Goal: Task Accomplishment & Management: Manage account settings

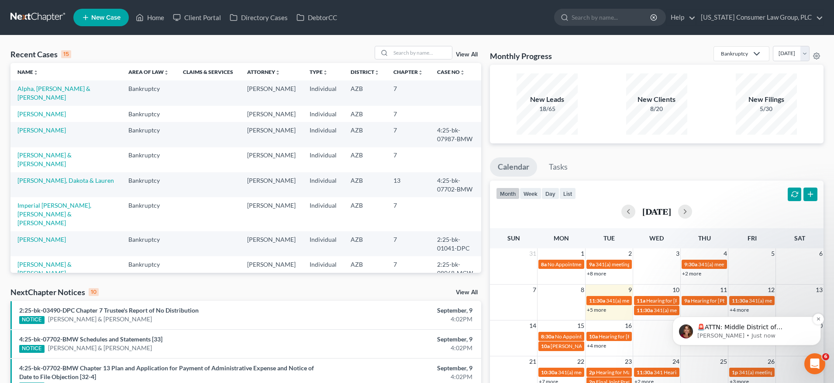
click at [720, 332] on p "[PERSON_NAME] • Just now" at bounding box center [754, 336] width 113 height 8
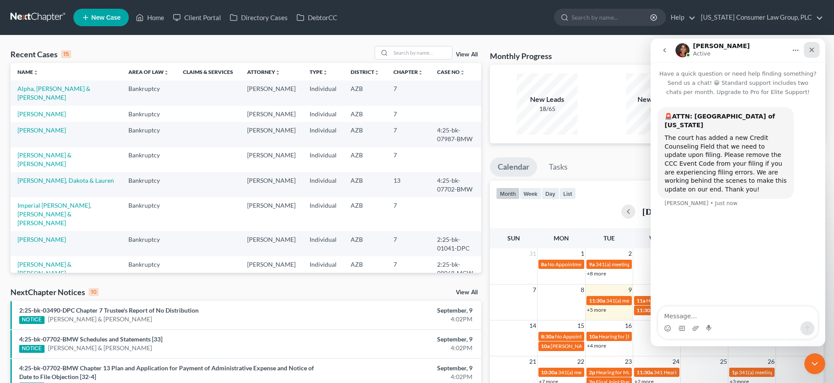
click at [811, 49] on icon "Close" at bounding box center [812, 50] width 5 height 5
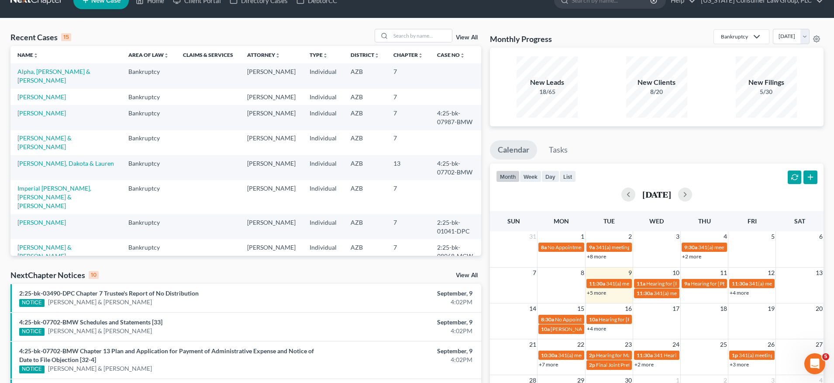
scroll to position [52, 0]
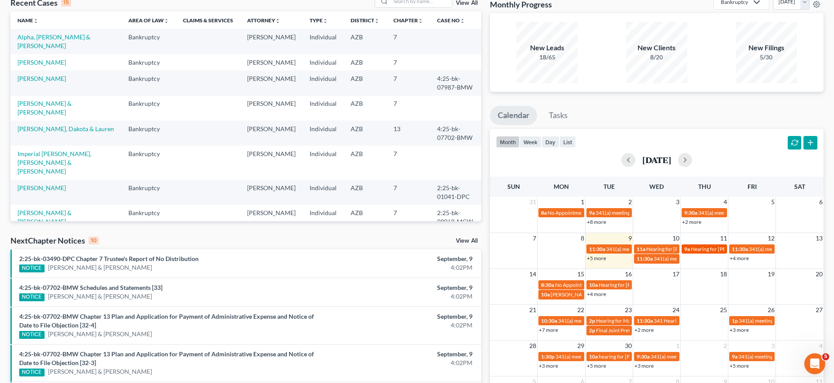
click at [701, 249] on span "Hearing for Jessica Olsen" at bounding box center [725, 249] width 68 height 7
select select "Days"
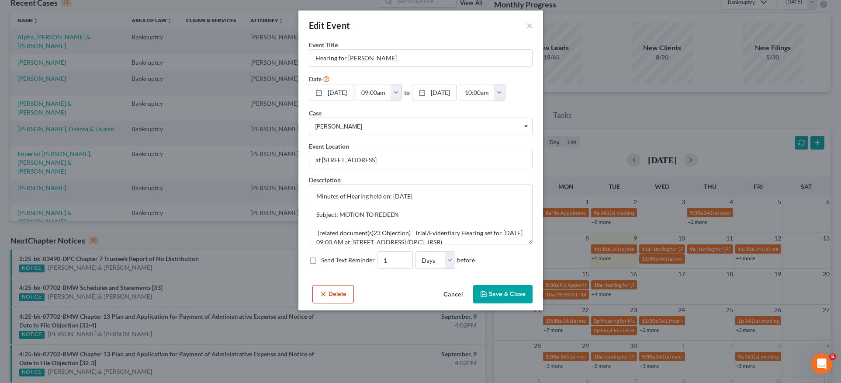
click at [343, 291] on button "Delete" at bounding box center [333, 294] width 42 height 18
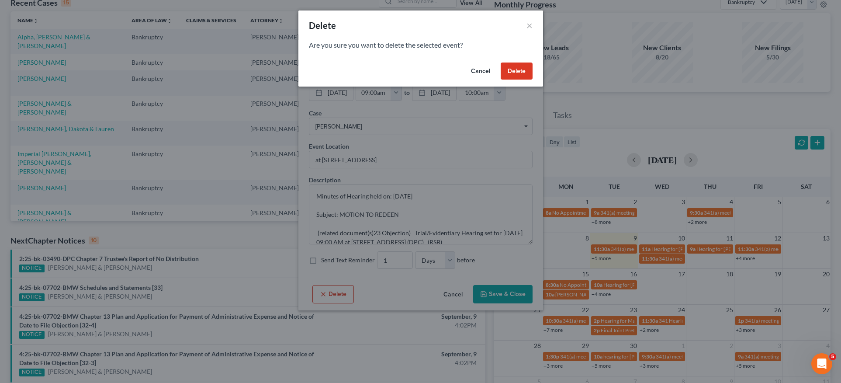
click at [515, 74] on button "Delete" at bounding box center [517, 70] width 32 height 17
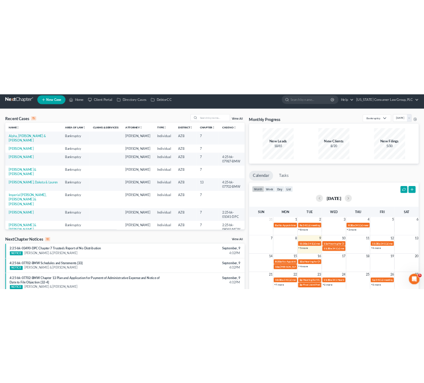
scroll to position [0, 0]
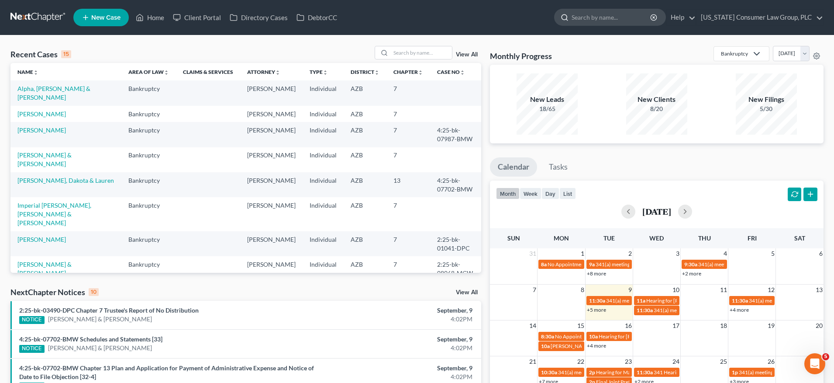
click at [637, 21] on input "search" at bounding box center [612, 17] width 80 height 16
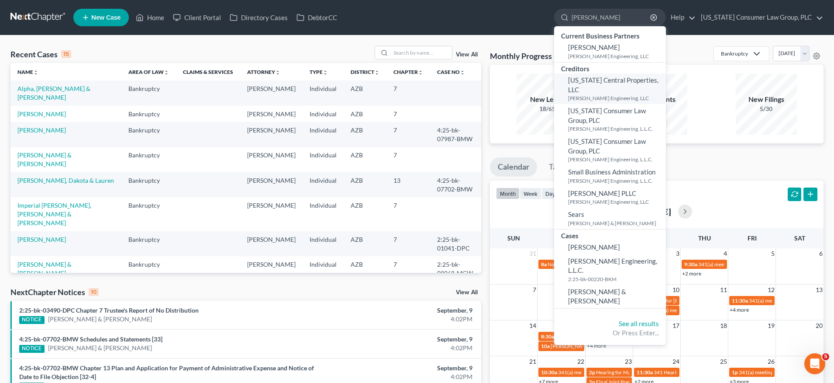
type input "seitz"
click at [609, 94] on small "Seitz Engineering, LLC" at bounding box center [616, 97] width 96 height 7
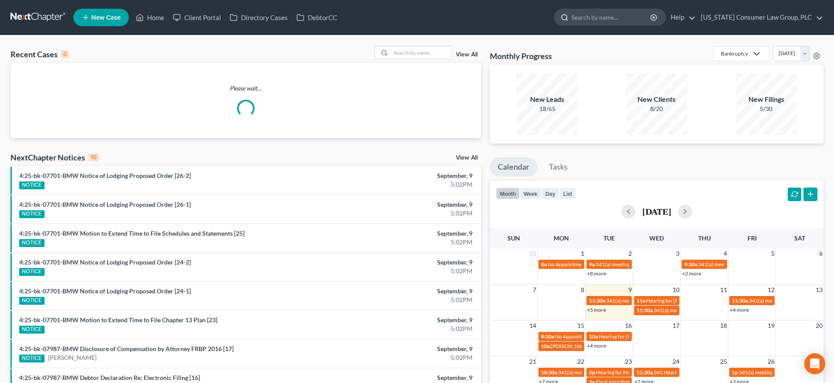
click at [591, 16] on input "search" at bounding box center [612, 17] width 80 height 16
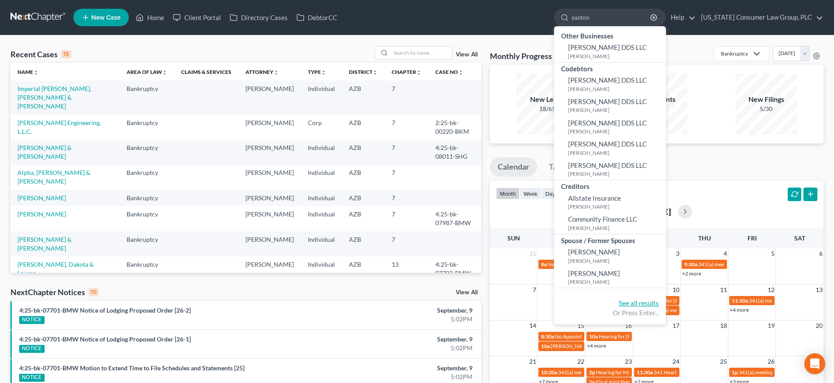
type input "easton"
click at [640, 303] on link "See all results" at bounding box center [639, 303] width 40 height 8
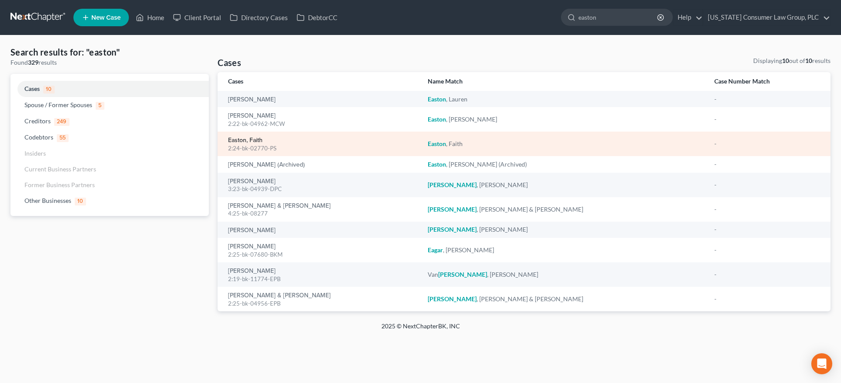
click at [254, 140] on link "Easton, Faith" at bounding box center [245, 140] width 35 height 6
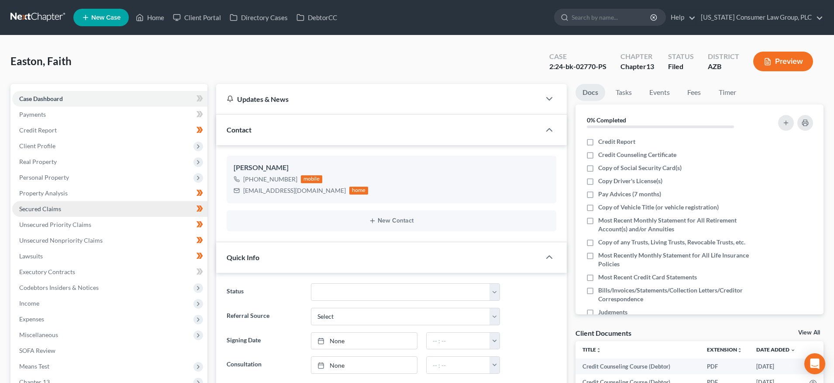
click at [70, 206] on link "Secured Claims" at bounding box center [109, 209] width 195 height 16
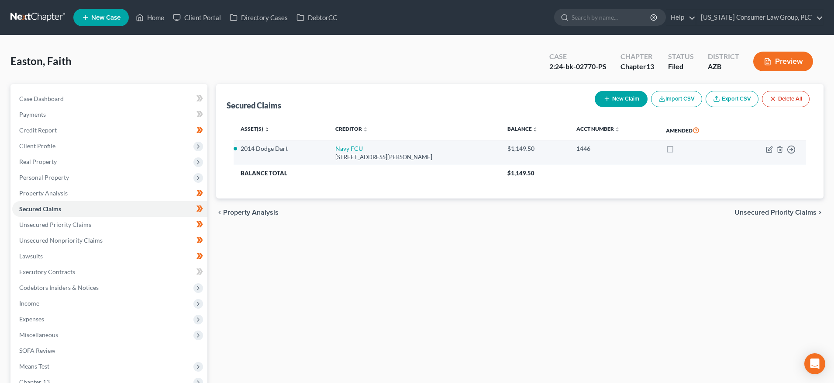
click at [765, 148] on td "Move to E Move to F Move to G Move to Notice Only" at bounding box center [769, 152] width 73 height 25
click at [771, 148] on icon "button" at bounding box center [769, 149] width 7 height 7
select select "48"
select select "2"
select select "0"
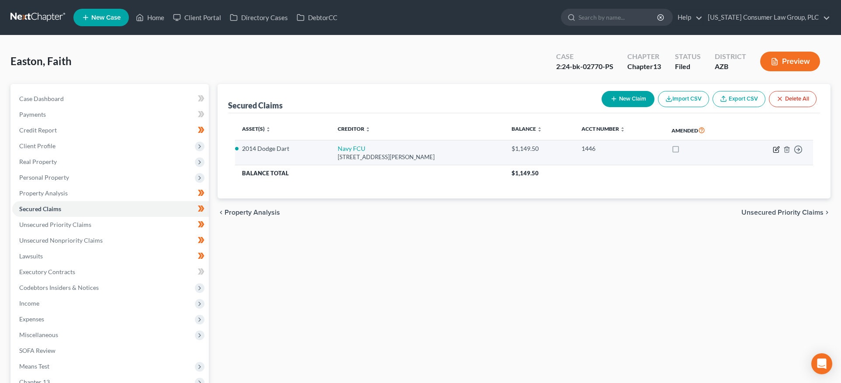
select select "0"
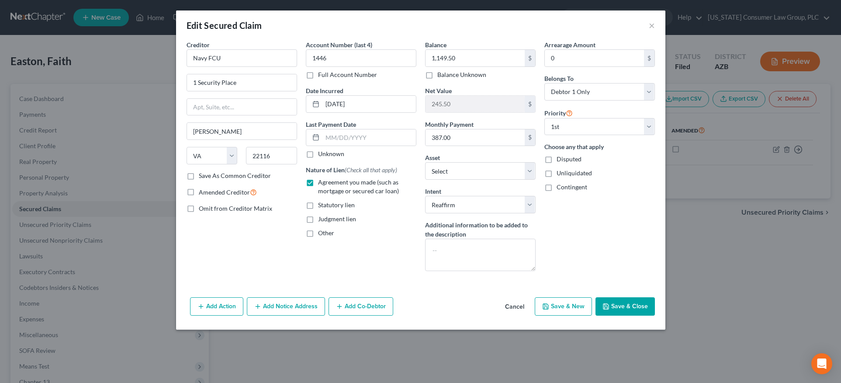
click at [512, 305] on button "Cancel" at bounding box center [514, 306] width 33 height 17
